Goal: Find specific page/section: Find specific page/section

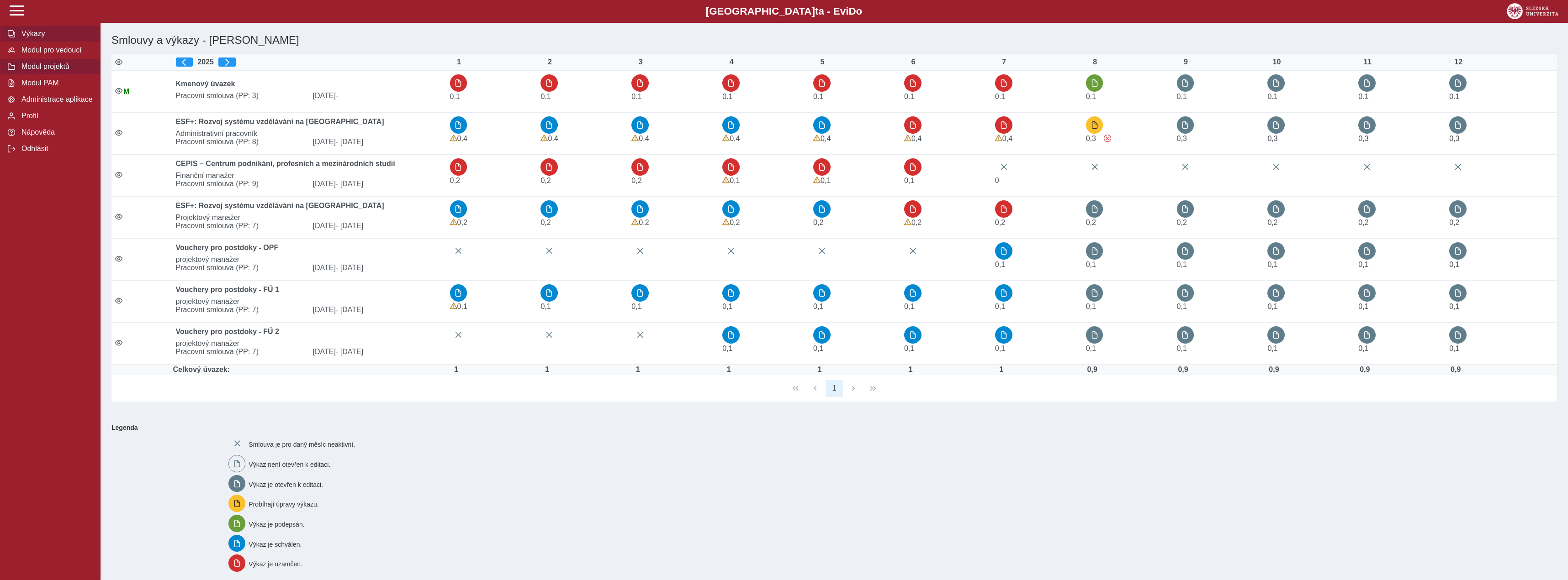
click at [53, 75] on button "Modul projektů" at bounding box center [50, 66] width 101 height 16
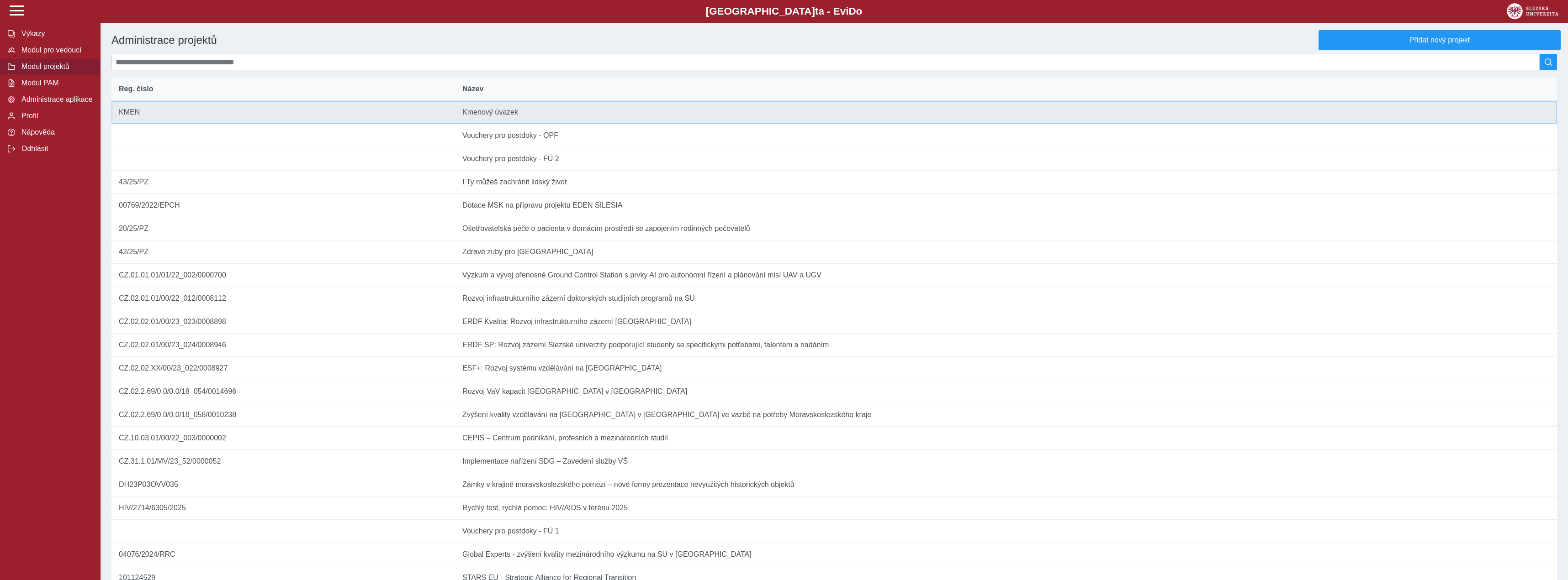
click at [521, 118] on td "Název Kmenový úvazek" at bounding box center [1006, 112] width 1102 height 24
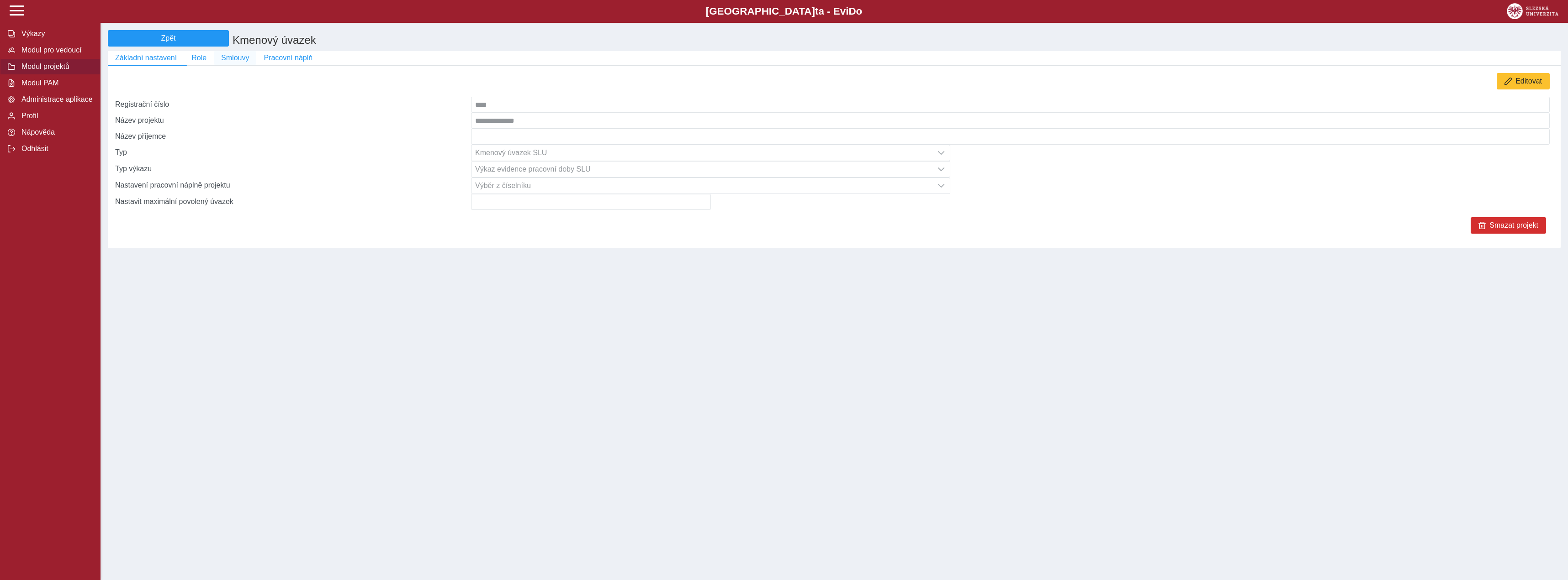
click at [233, 55] on span "Smlouvy" at bounding box center [234, 58] width 28 height 8
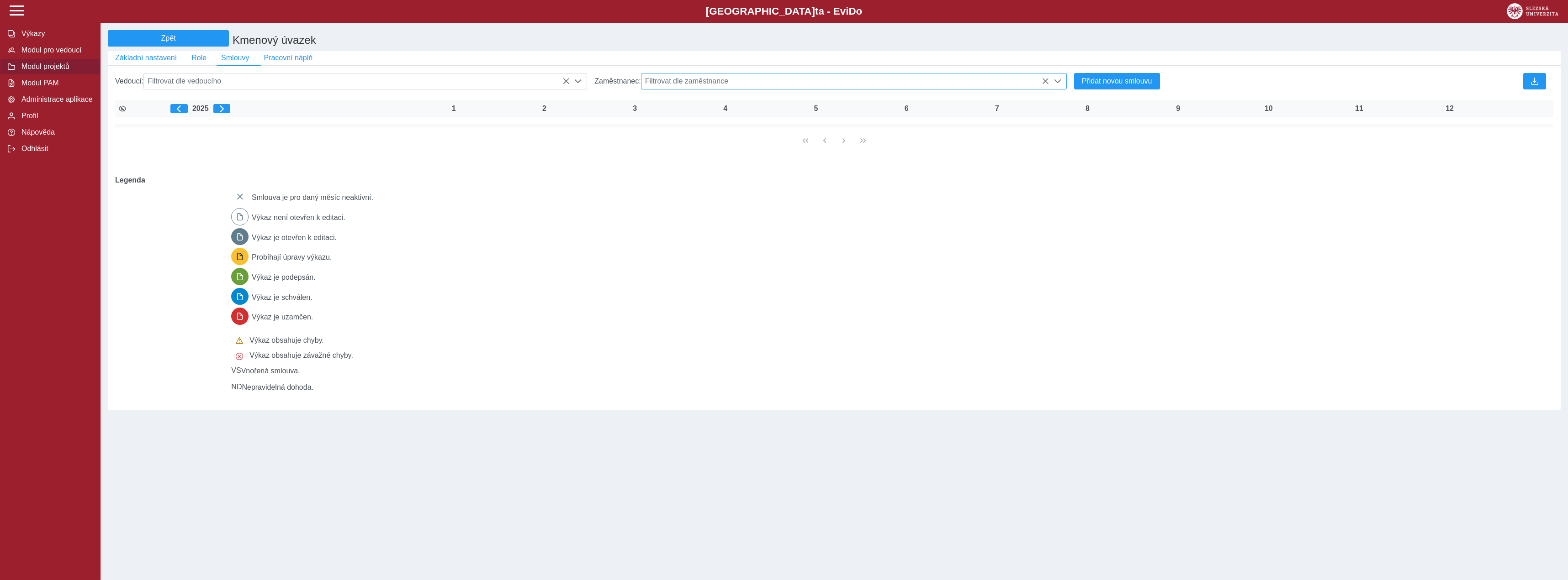
click at [666, 79] on span "Filtrovat dle zaměstnance" at bounding box center [845, 81] width 408 height 15
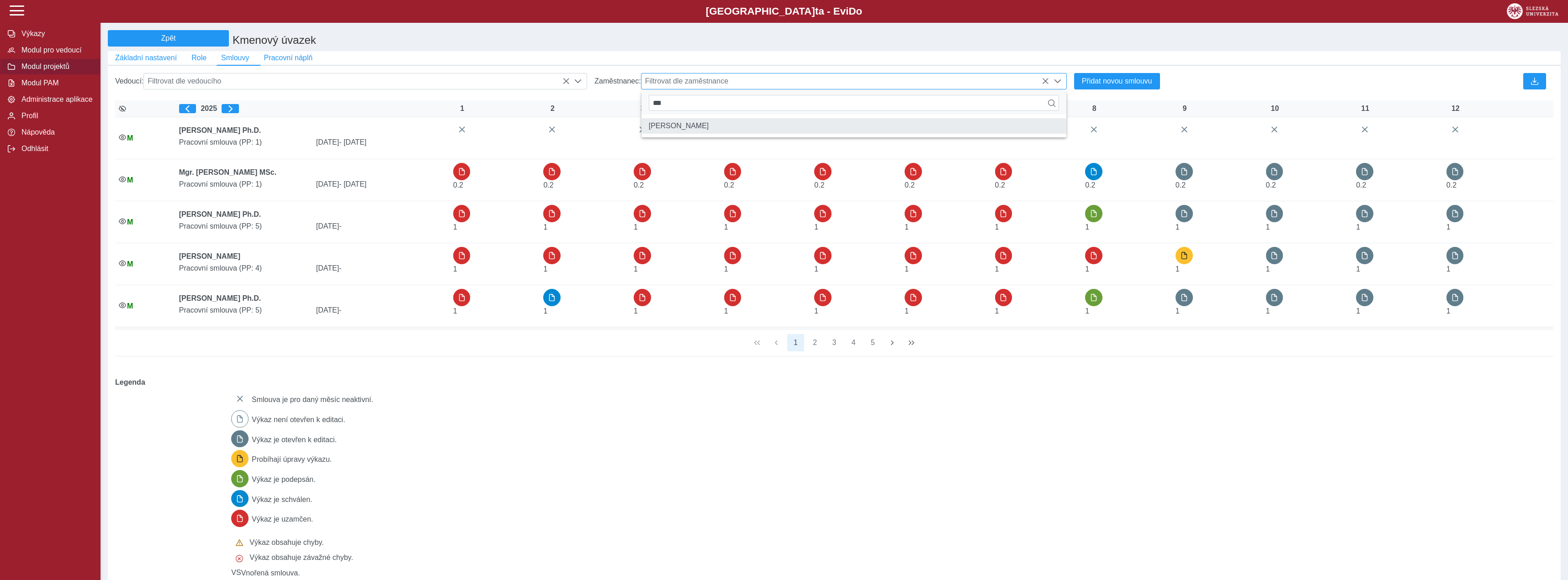
type input "***"
click at [707, 127] on li "[PERSON_NAME]" at bounding box center [854, 126] width 425 height 15
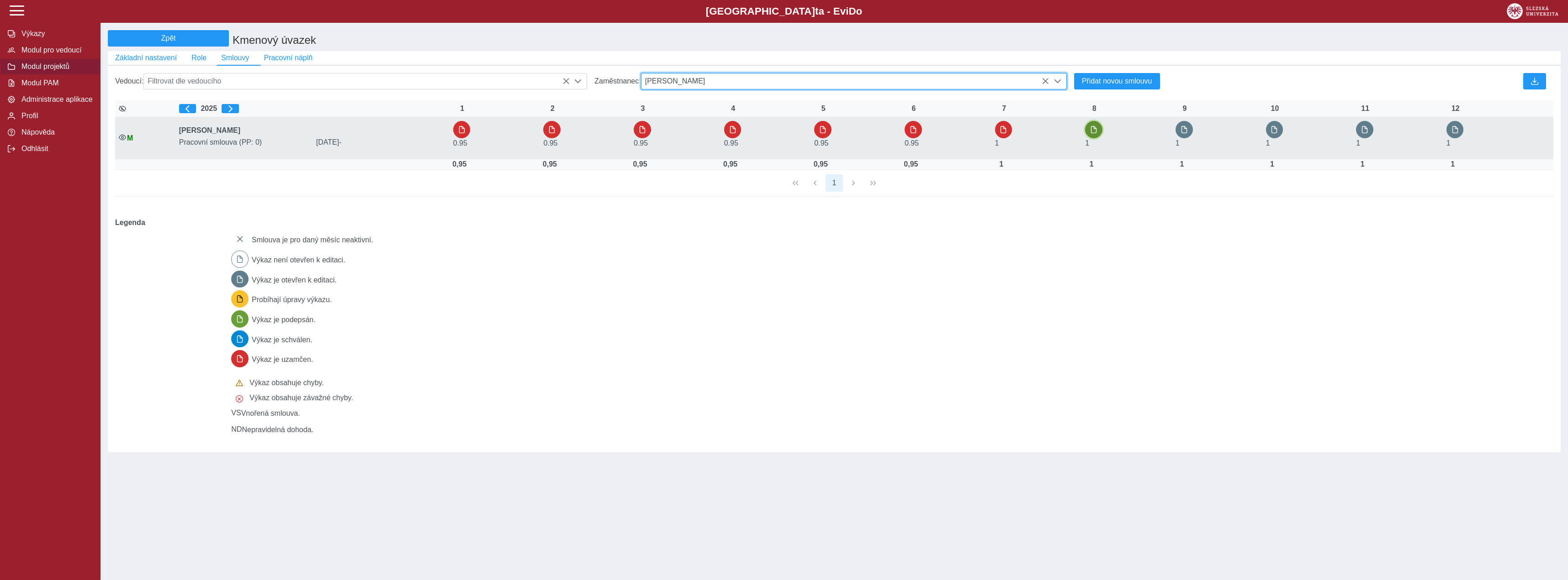
click at [1092, 138] on button "button" at bounding box center [1093, 129] width 18 height 18
